Goal: Task Accomplishment & Management: Manage account settings

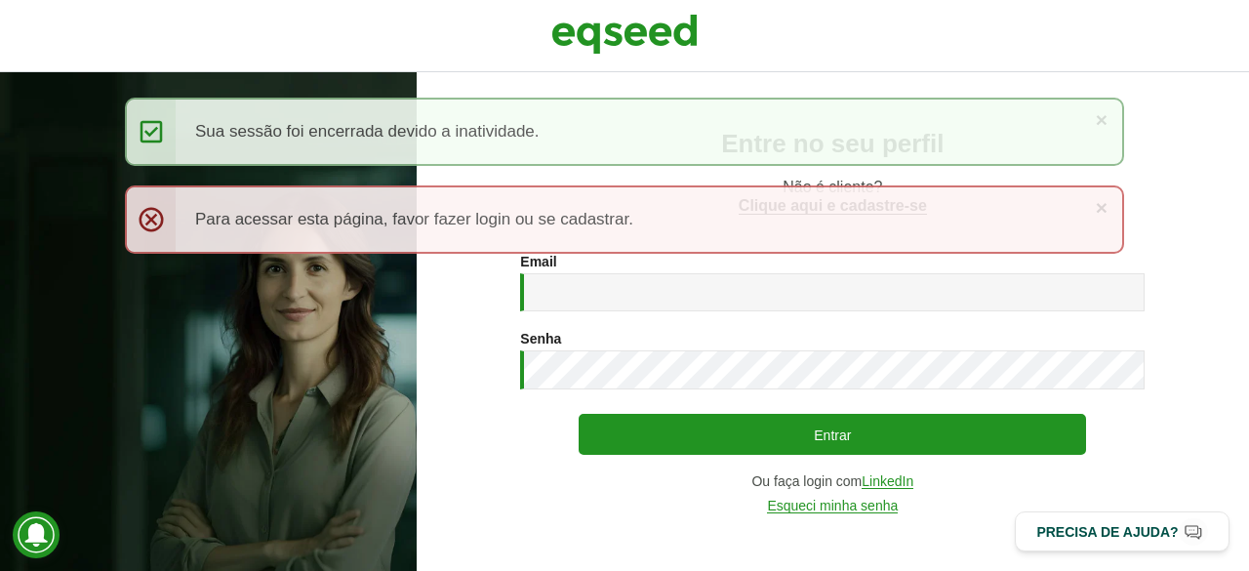
type input "**********"
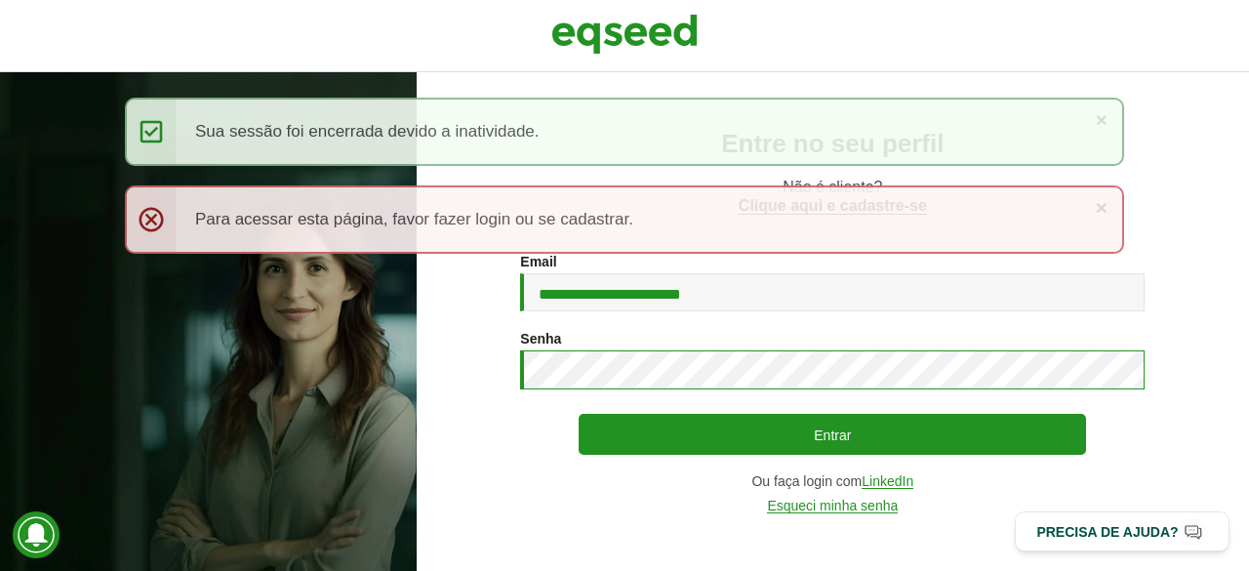
click at [579, 414] on button "Entrar" at bounding box center [832, 434] width 507 height 41
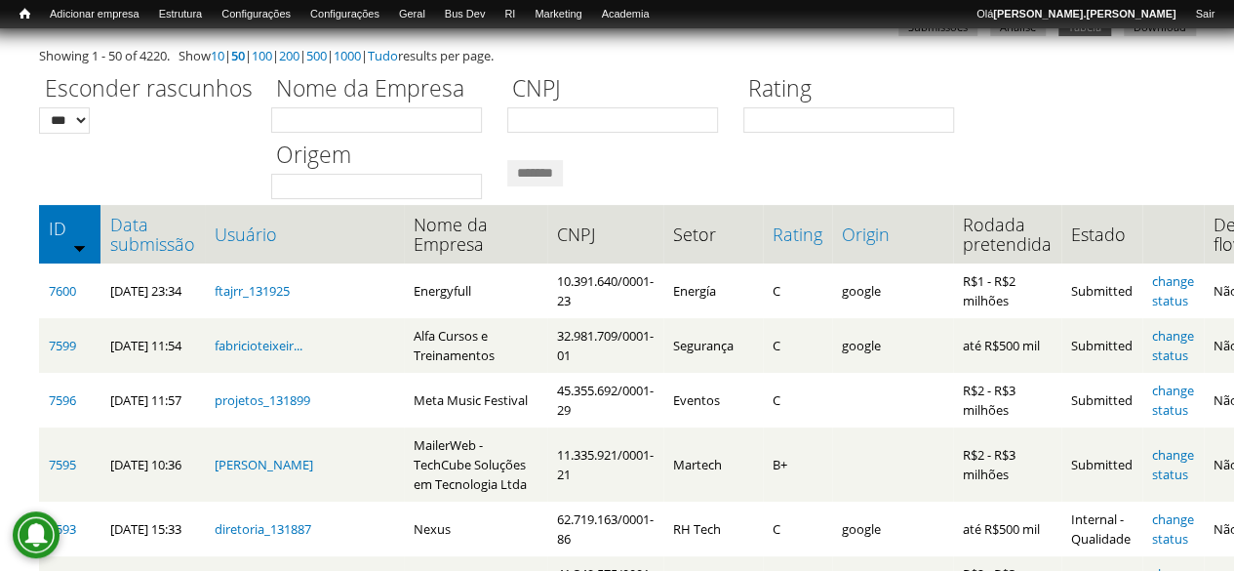
scroll to position [98, 0]
